Goal: Task Accomplishment & Management: Manage account settings

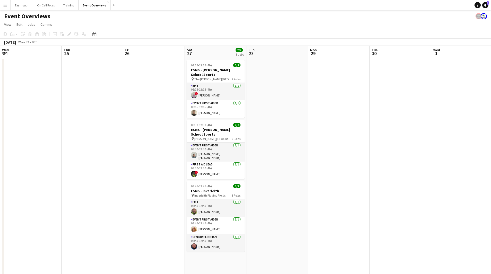
scroll to position [0, 177]
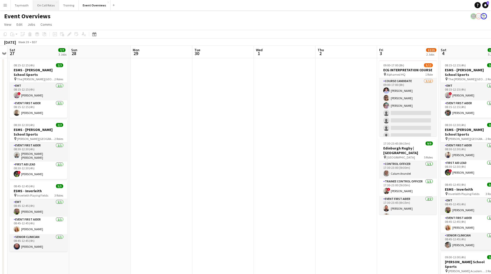
click at [42, 7] on button "On Call Rotas Close" at bounding box center [46, 5] width 26 height 10
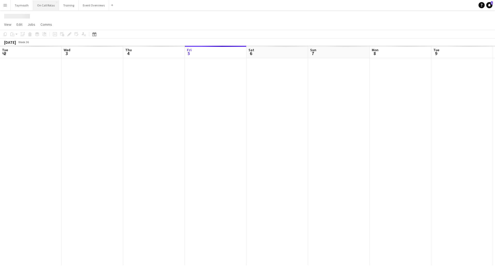
scroll to position [0, 123]
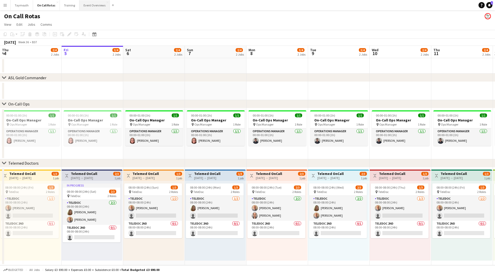
click at [94, 7] on button "Event Overviews Close" at bounding box center [94, 5] width 30 height 10
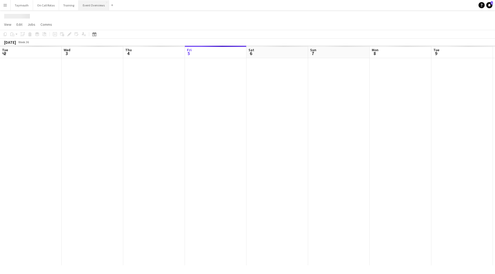
scroll to position [0, 123]
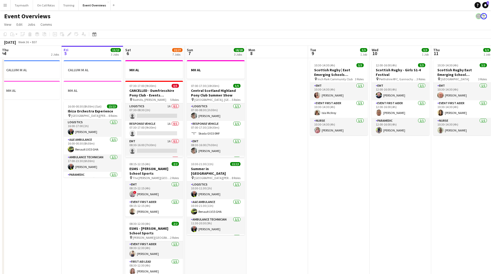
click at [5, 6] on app-icon "Menu" at bounding box center [5, 5] width 4 height 4
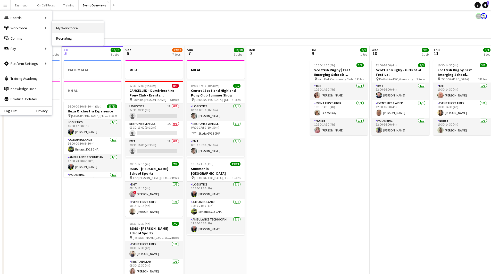
click at [77, 27] on link "My Workforce" at bounding box center [78, 28] width 52 height 10
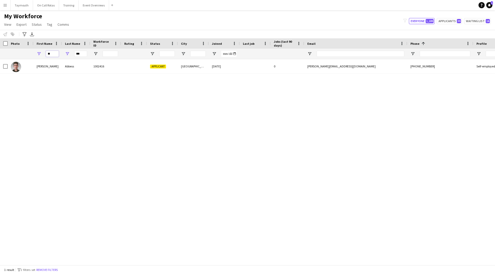
drag, startPoint x: 57, startPoint y: 54, endPoint x: -82, endPoint y: 51, distance: 139.4
click at [0, 51] on html "Menu Boards Boards Boards All jobs Status Workforce Workforce My Workforce Recr…" at bounding box center [247, 137] width 495 height 274
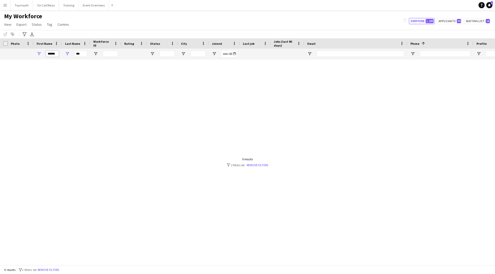
type input "******"
drag, startPoint x: 86, startPoint y: 54, endPoint x: -14, endPoint y: 52, distance: 99.7
click at [0, 52] on html "Menu Boards Boards Boards All jobs Status Workforce Workforce My Workforce Recr…" at bounding box center [247, 137] width 495 height 274
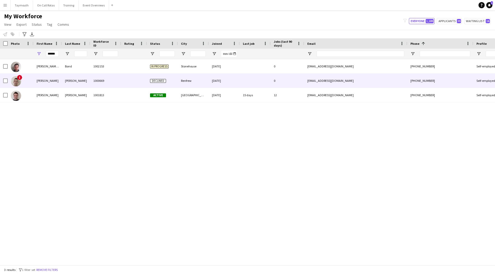
click at [87, 81] on div "[PERSON_NAME]" at bounding box center [76, 81] width 28 height 14
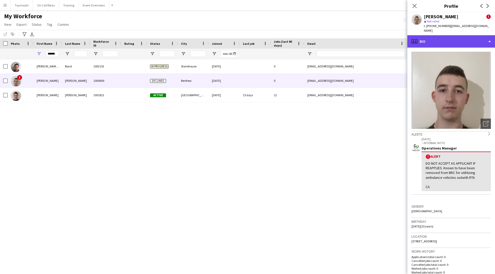
click at [469, 38] on div "profile Bio" at bounding box center [451, 41] width 88 height 12
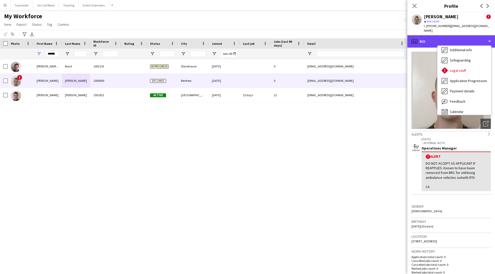
scroll to position [90, 0]
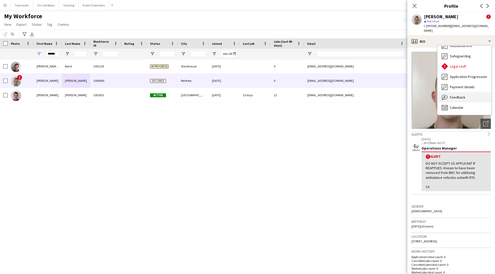
click at [473, 94] on div "Feedback Feedback" at bounding box center [464, 97] width 54 height 10
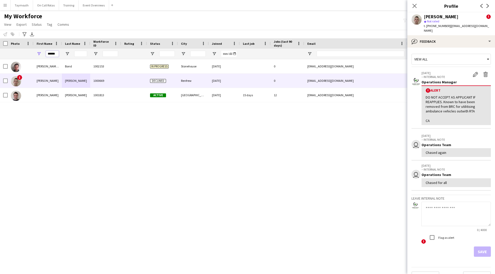
drag, startPoint x: 58, startPoint y: 55, endPoint x: -100, endPoint y: 32, distance: 159.6
click at [0, 32] on html "Menu Boards Boards Boards All jobs Status Workforce Workforce My Workforce Recr…" at bounding box center [247, 137] width 495 height 274
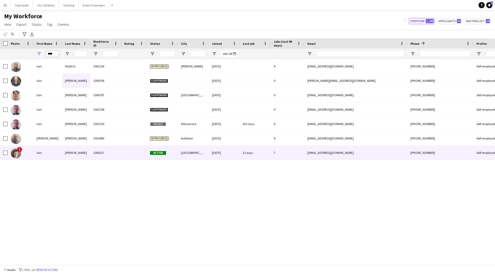
type input "****"
click at [80, 157] on div "[PERSON_NAME]" at bounding box center [76, 153] width 28 height 14
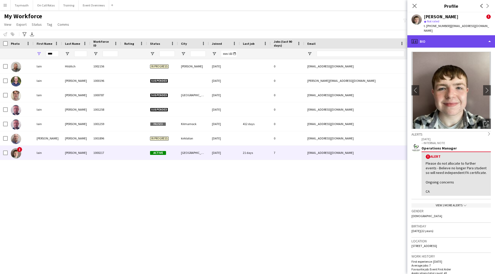
click at [453, 40] on div "profile Bio" at bounding box center [451, 41] width 88 height 12
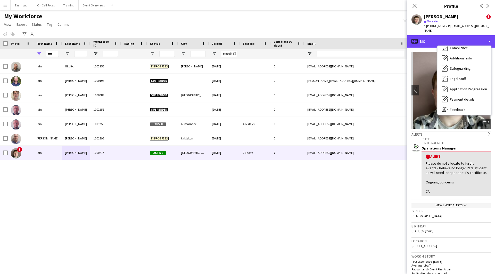
scroll to position [52, 0]
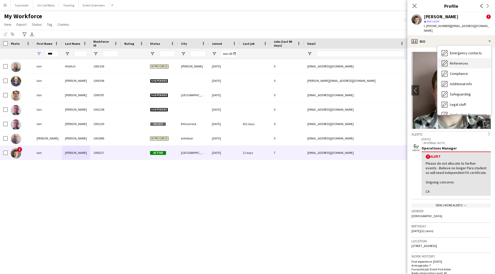
click at [464, 61] on span "References" at bounding box center [459, 63] width 18 height 5
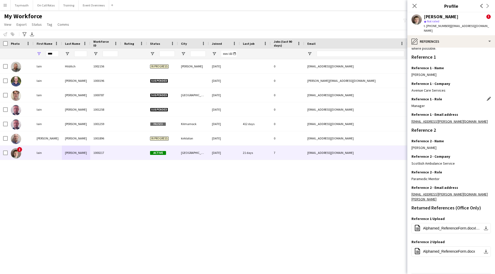
scroll to position [48, 0]
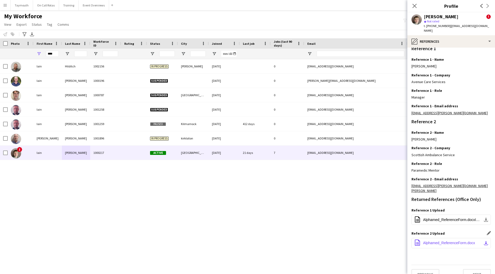
click at [446, 238] on button "office-file-sheet Alphamed_ReferenceForm.docx download-bottom" at bounding box center [450, 243] width 79 height 10
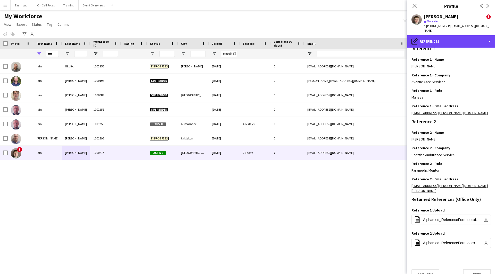
click at [436, 30] on app-crew-profile "Close pop-in Profile Previous Next [PERSON_NAME] ! star Not rated t. [PHONE_NUM…" at bounding box center [451, 137] width 88 height 274
click at [457, 35] on div "pencil4 References" at bounding box center [451, 41] width 88 height 12
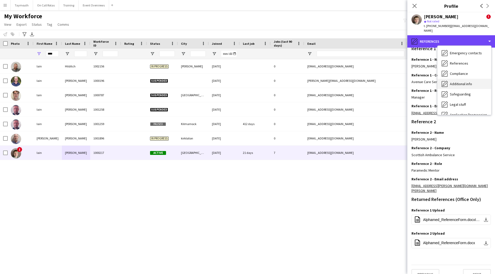
scroll to position [90, 0]
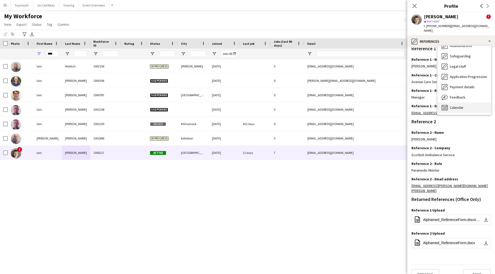
click at [462, 103] on div "Calendar Calendar" at bounding box center [464, 108] width 54 height 10
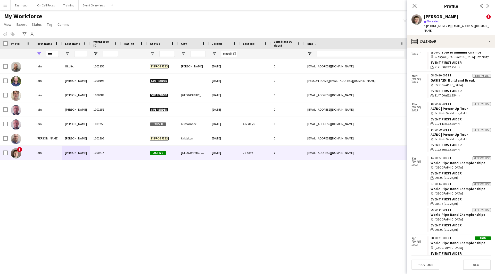
scroll to position [0, 0]
